Goal: Transaction & Acquisition: Purchase product/service

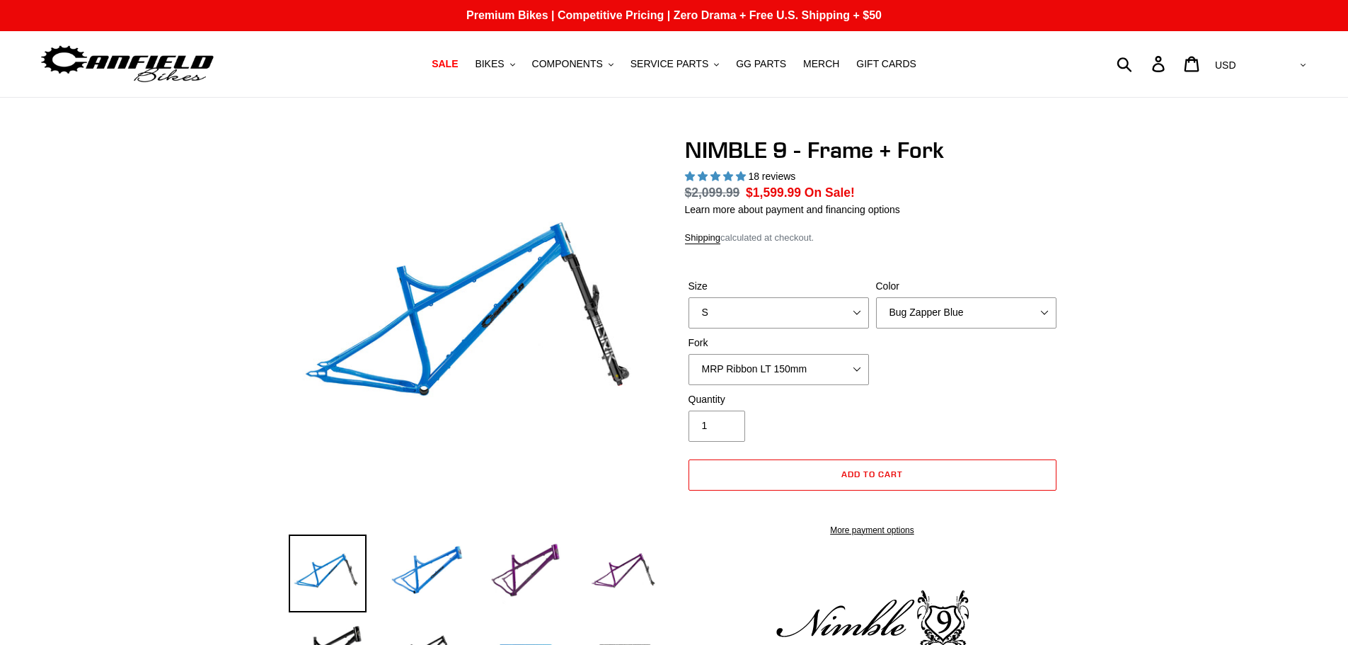
select select "highest-rating"
click at [768, 314] on select "S M L XL" at bounding box center [778, 312] width 180 height 31
select select "M"
click at [688, 297] on select "S M L XL" at bounding box center [778, 312] width 180 height 31
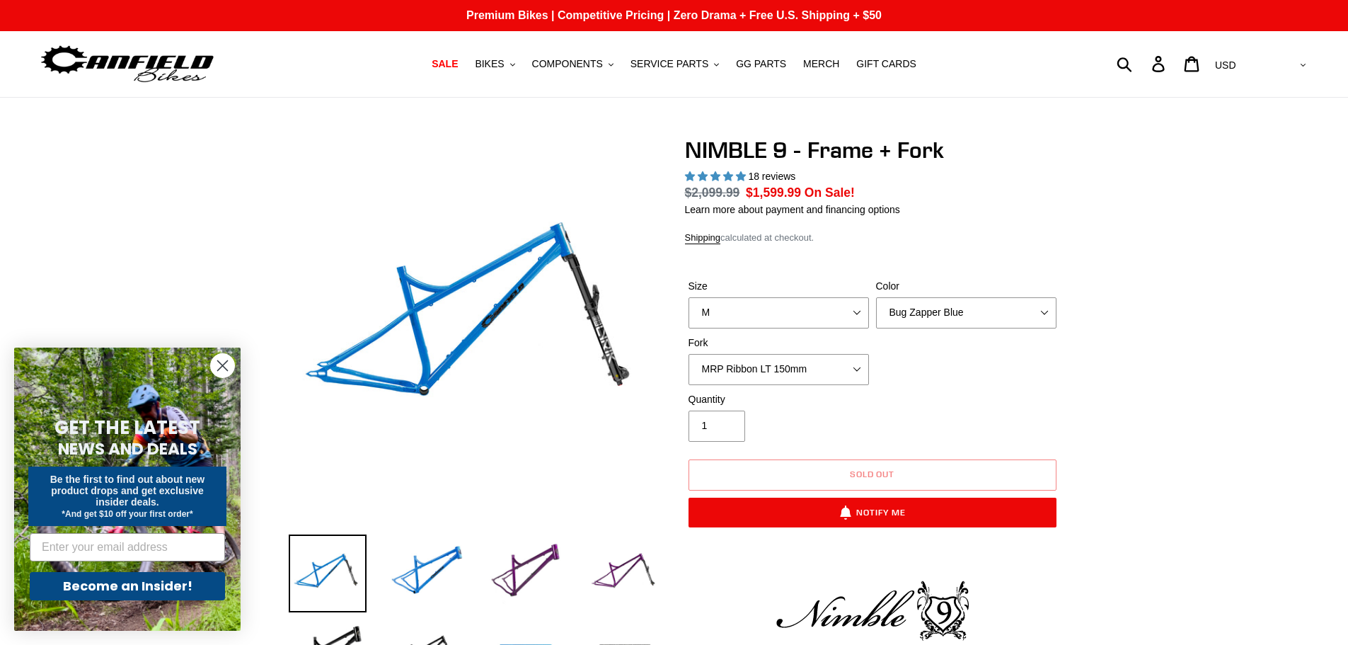
click at [217, 365] on circle "Close dialog" at bounding box center [222, 365] width 23 height 23
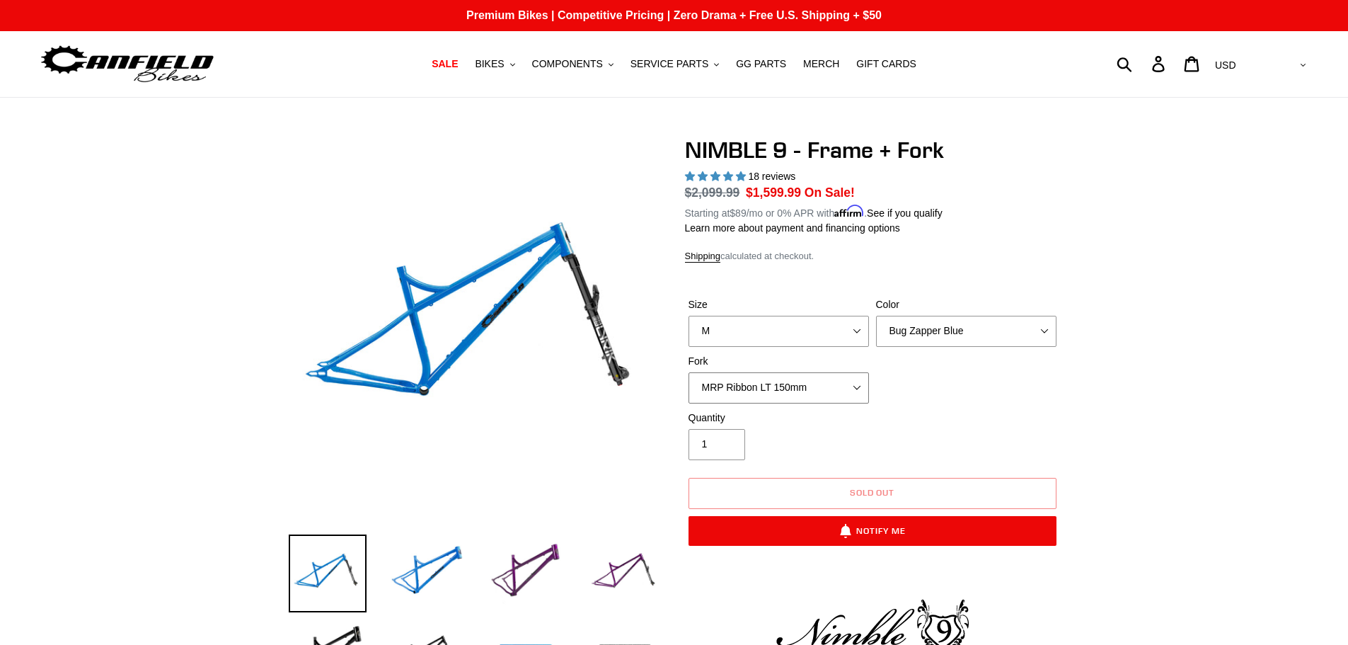
click at [814, 388] on select "MRP Ribbon LT 150mm Fox 36 Factory Grip X 150mm (Special Order) RockShox Lyrik …" at bounding box center [778, 387] width 180 height 31
click at [688, 372] on select "MRP Ribbon LT 150mm Fox 36 Factory Grip X 150mm (Special Order) RockShox Lyrik …" at bounding box center [778, 387] width 180 height 31
click at [809, 387] on select "MRP Ribbon LT 150mm Fox 36 Factory Grip X 150mm (Special Order) RockShox Lyrik …" at bounding box center [778, 387] width 180 height 31
select select "MRP Ribbon LT 150mm"
click at [688, 372] on select "MRP Ribbon LT 150mm Fox 36 Factory Grip X 150mm (Special Order) RockShox Lyrik …" at bounding box center [778, 387] width 180 height 31
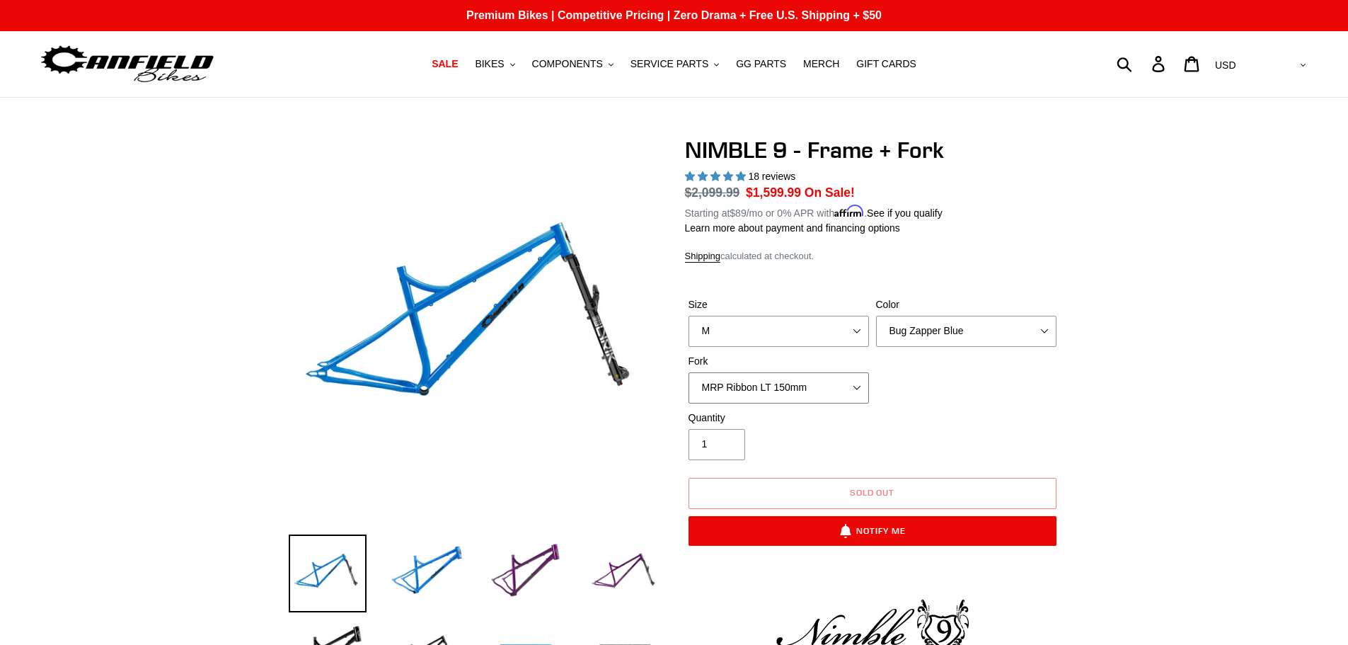
click at [797, 394] on select "MRP Ribbon LT 150mm Fox 36 Factory Grip X 150mm (Special Order) RockShox Lyrik …" at bounding box center [778, 387] width 180 height 31
click at [920, 323] on select "Bug Zapper Blue Purple Haze - Sold Out Galaxy Black" at bounding box center [966, 331] width 180 height 31
select select "Galaxy Black"
click at [876, 316] on select "Bug Zapper Blue Purple Haze - Sold Out Galaxy Black" at bounding box center [966, 331] width 180 height 31
click at [807, 381] on select "MRP Ribbon LT 150mm Fox 36 Factory Grip X 150mm (Special Order) RockShox Lyrik …" at bounding box center [778, 387] width 180 height 31
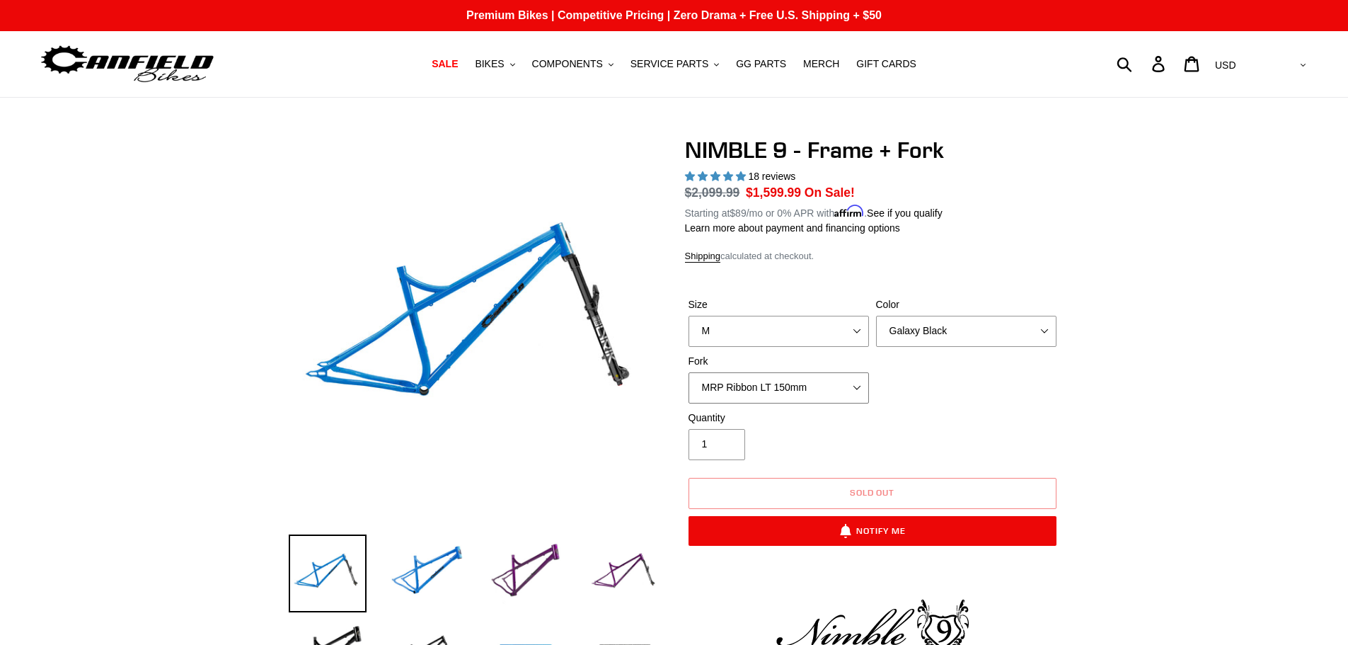
click at [807, 381] on select "MRP Ribbon LT 150mm Fox 36 Factory Grip X 150mm (Special Order) RockShox Lyrik …" at bounding box center [778, 387] width 180 height 31
